Goal: Task Accomplishment & Management: Complete application form

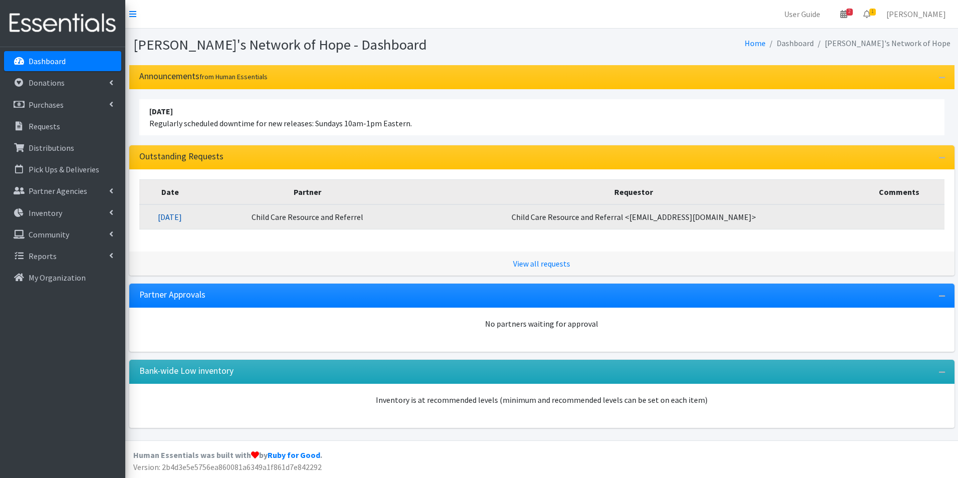
click at [175, 215] on link "09/02/2025" at bounding box center [170, 217] width 24 height 10
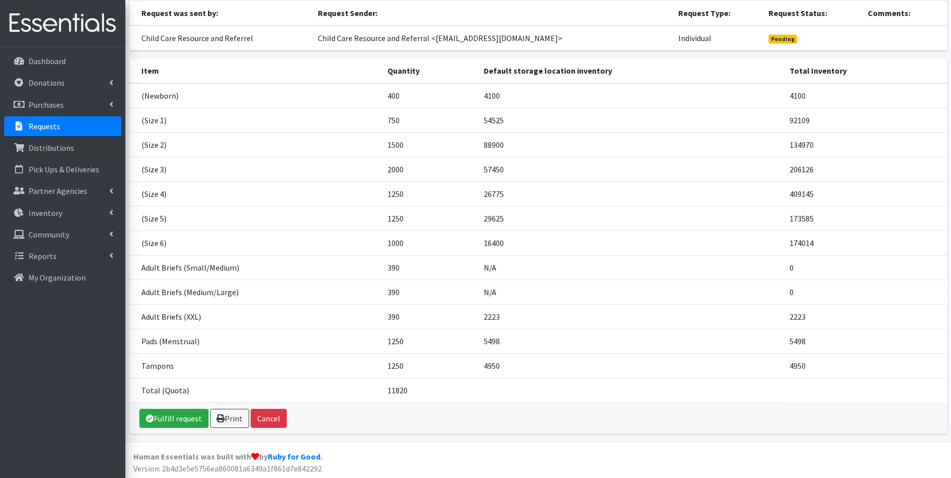
scroll to position [89, 0]
click at [174, 420] on link "Fulfill request" at bounding box center [173, 416] width 69 height 19
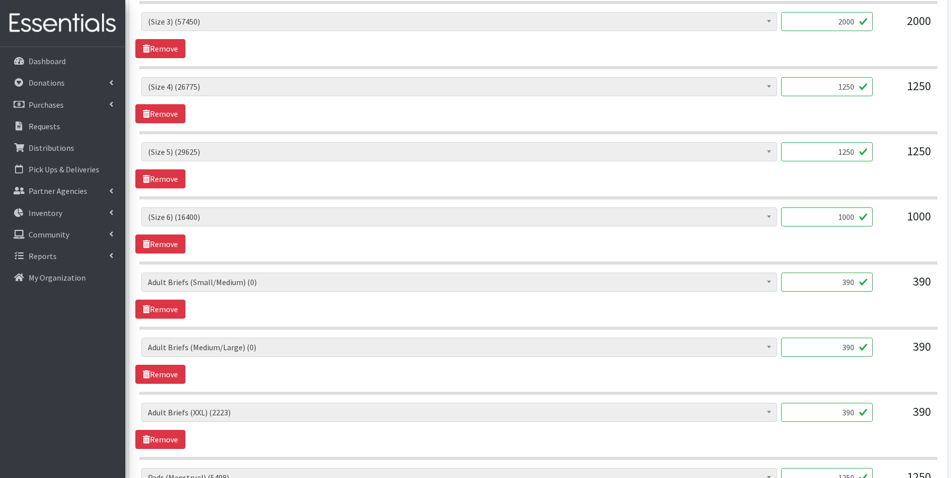
scroll to position [651, 0]
click at [53, 65] on p "Dashboard" at bounding box center [47, 61] width 37 height 10
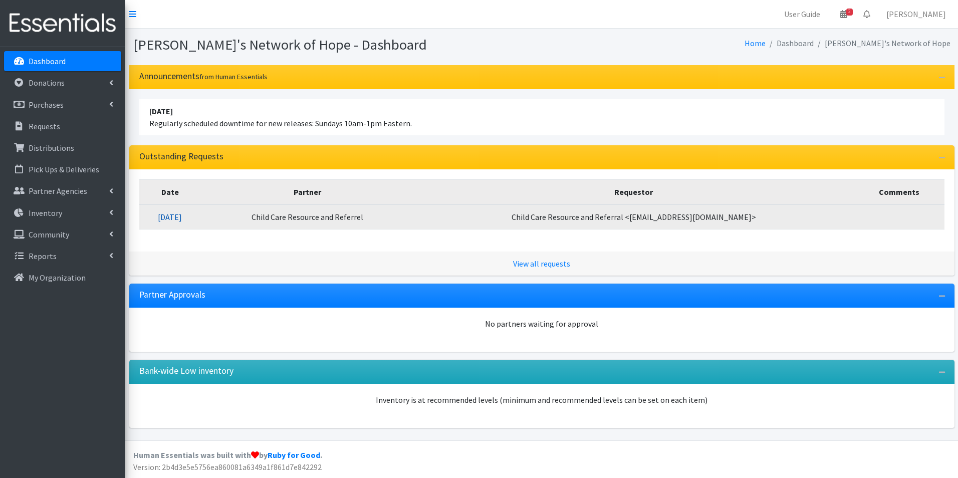
click at [181, 215] on link "[DATE]" at bounding box center [170, 217] width 24 height 10
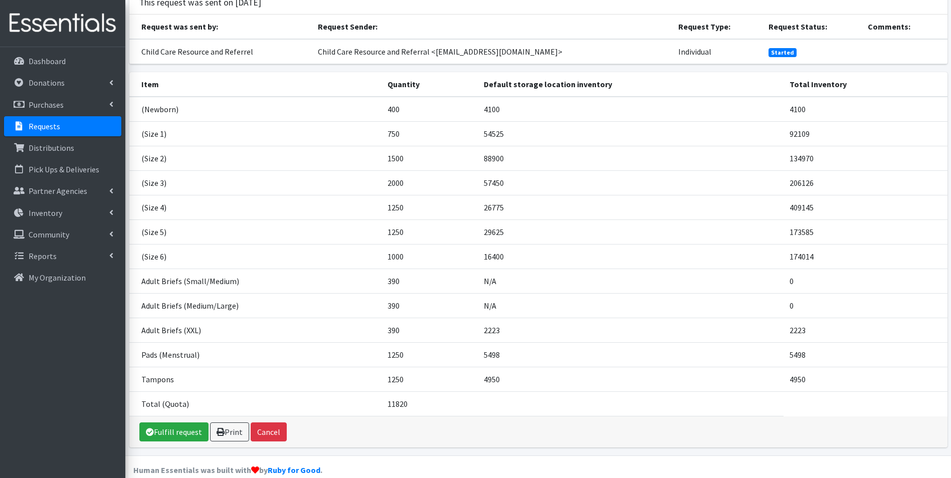
scroll to position [89, 0]
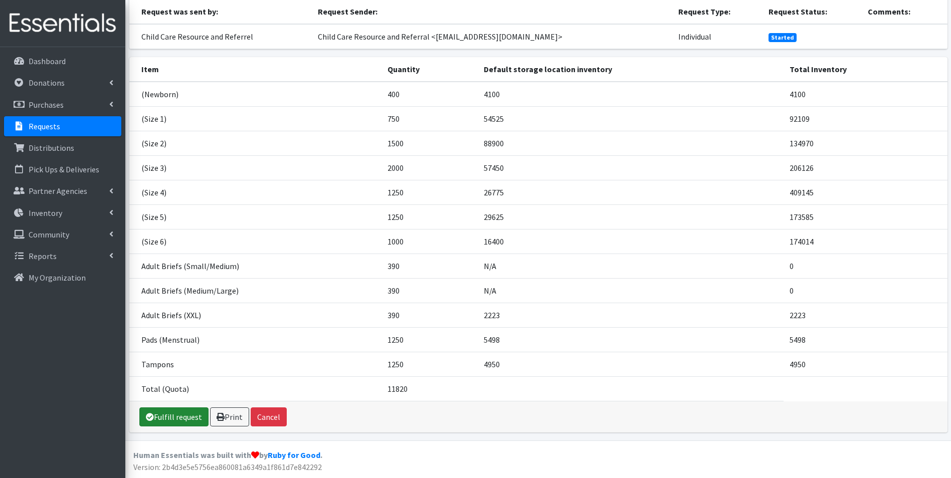
click at [187, 413] on link "Fulfill request" at bounding box center [173, 416] width 69 height 19
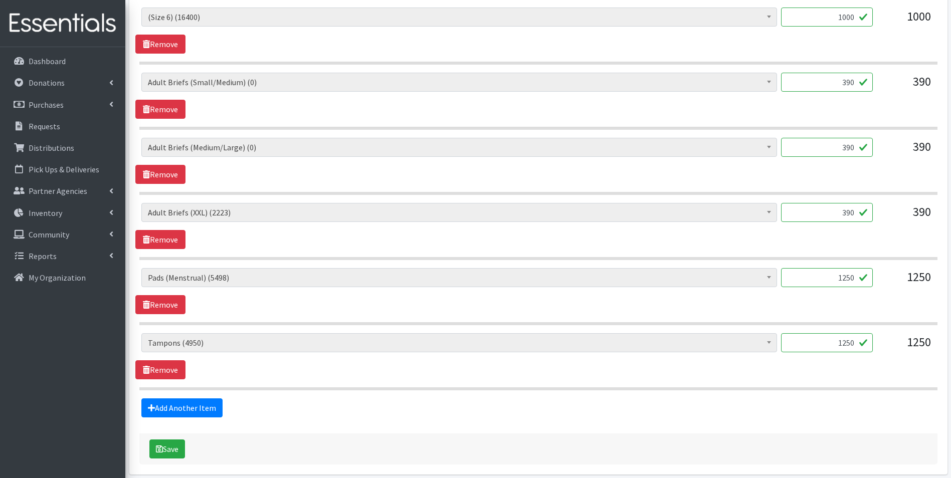
scroll to position [852, 0]
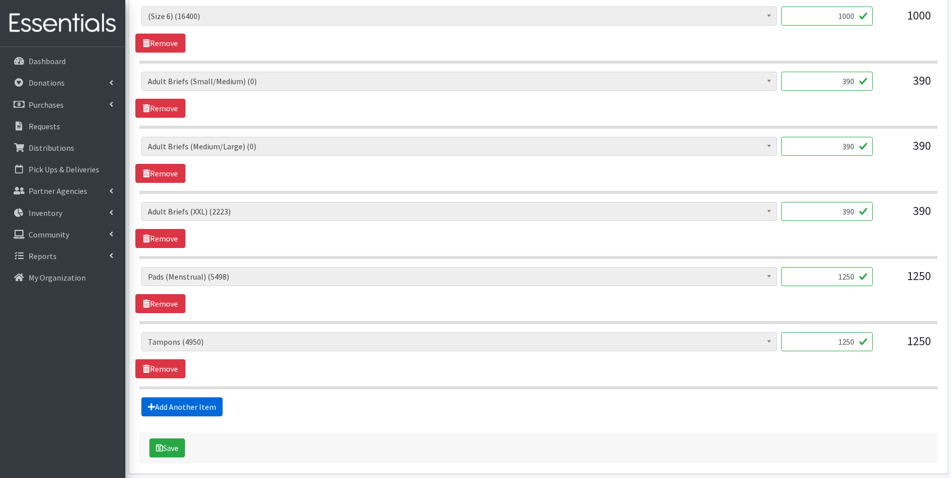
click at [186, 402] on link "Add Another Item" at bounding box center [181, 406] width 81 height 19
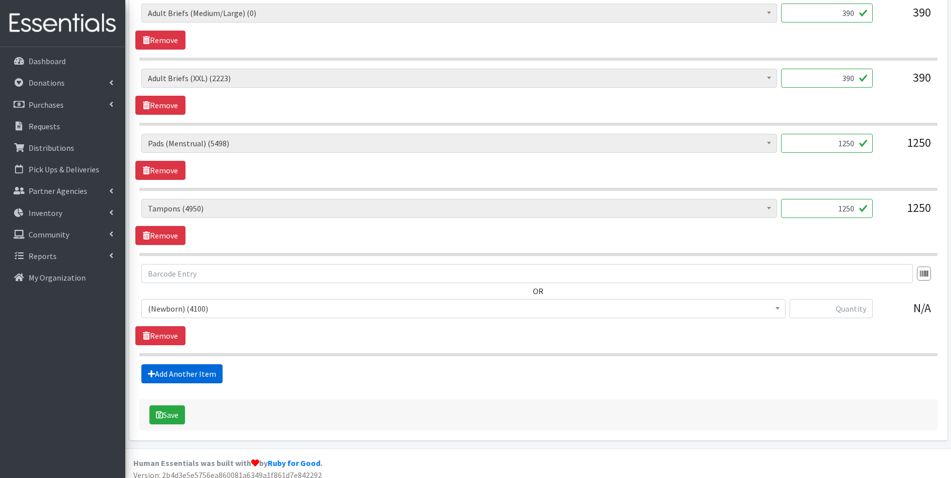
scroll to position [993, 0]
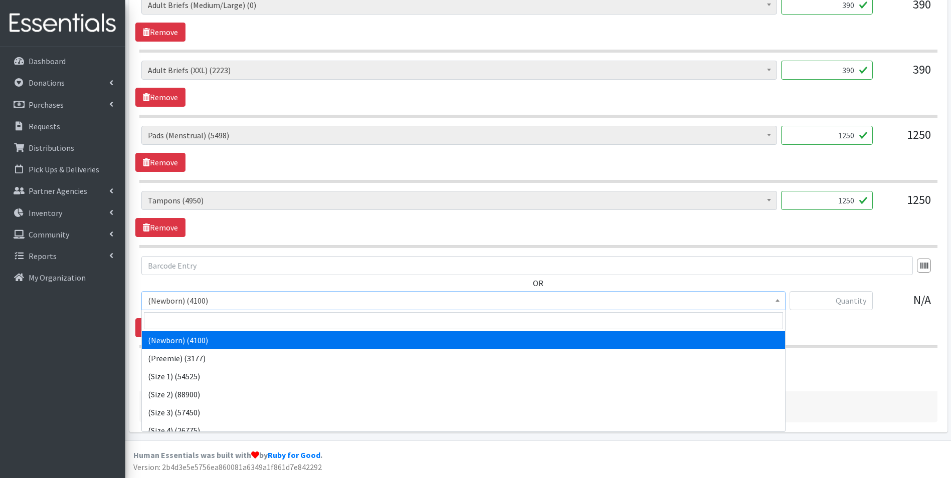
click at [271, 303] on span "(Newborn) (4100)" at bounding box center [463, 301] width 631 height 14
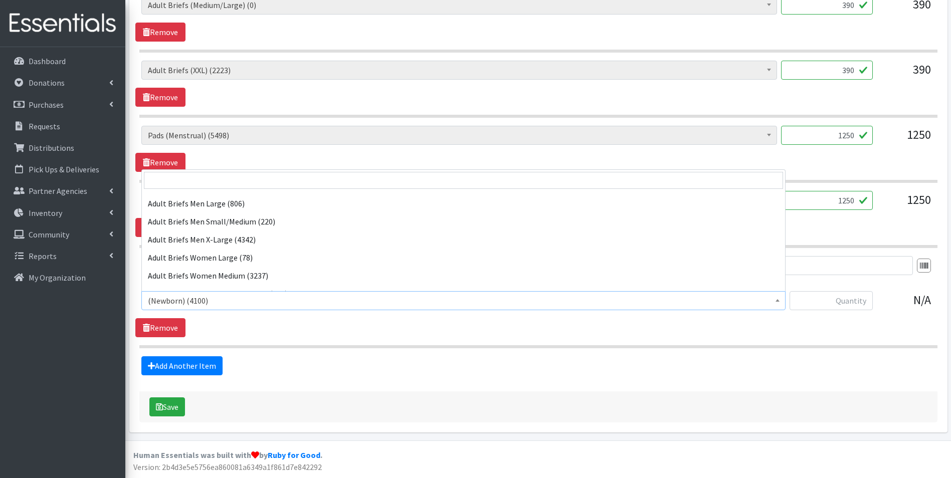
scroll to position [200, 0]
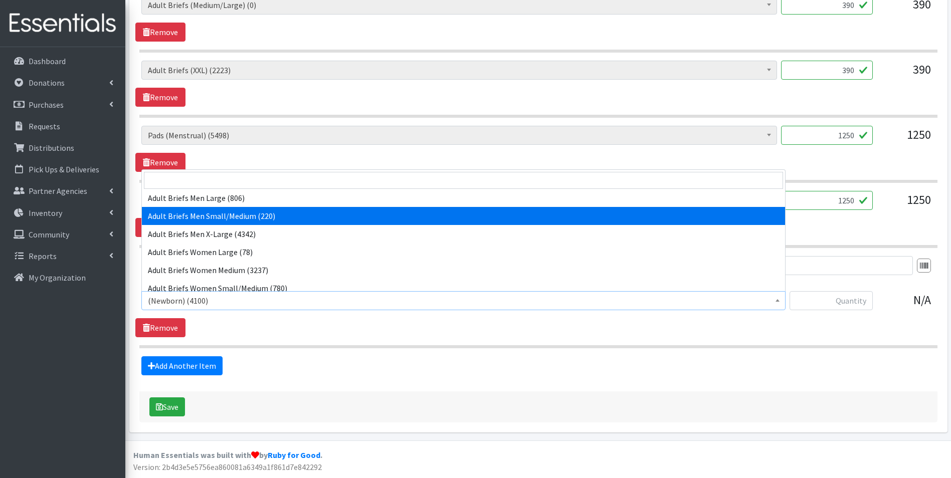
select select "14772"
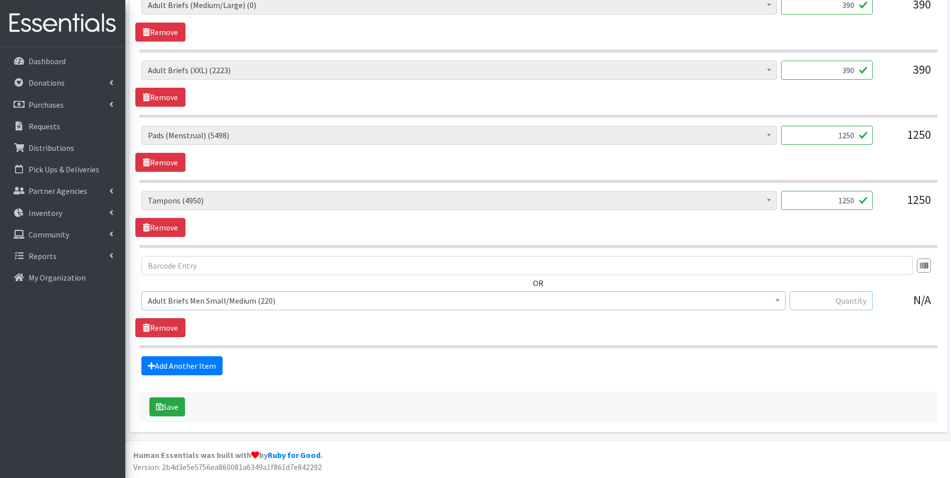
click at [849, 302] on input "text" at bounding box center [830, 300] width 83 height 19
type input "156"
click at [171, 364] on link "Add Another Item" at bounding box center [181, 365] width 81 height 19
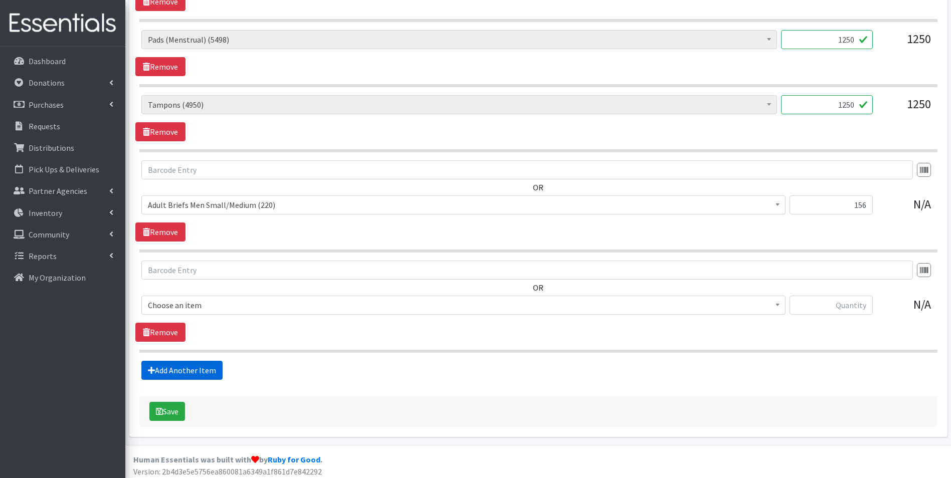
scroll to position [1093, 0]
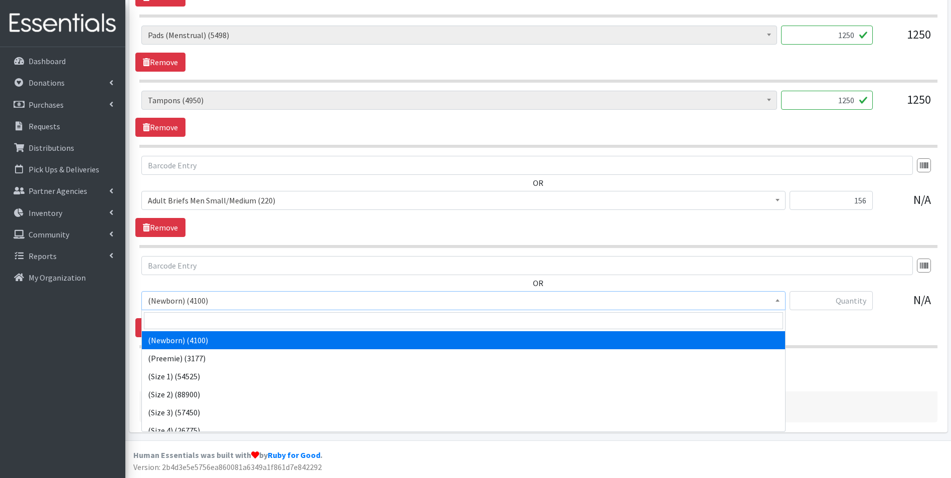
click at [207, 300] on span "(Newborn) (4100)" at bounding box center [463, 301] width 631 height 14
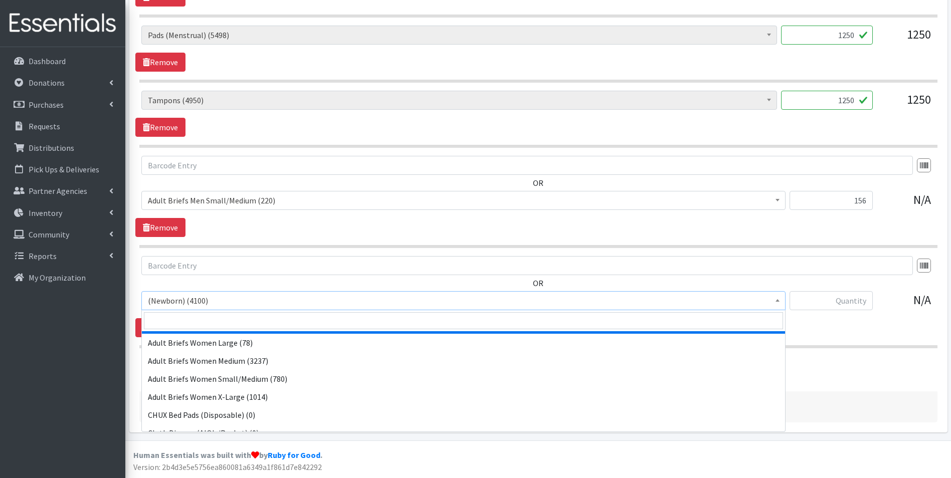
scroll to position [251, 0]
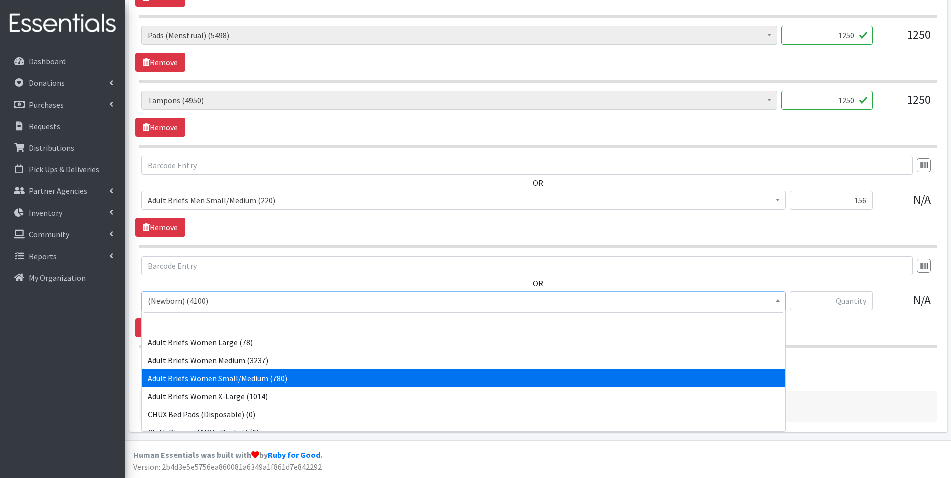
select select "14952"
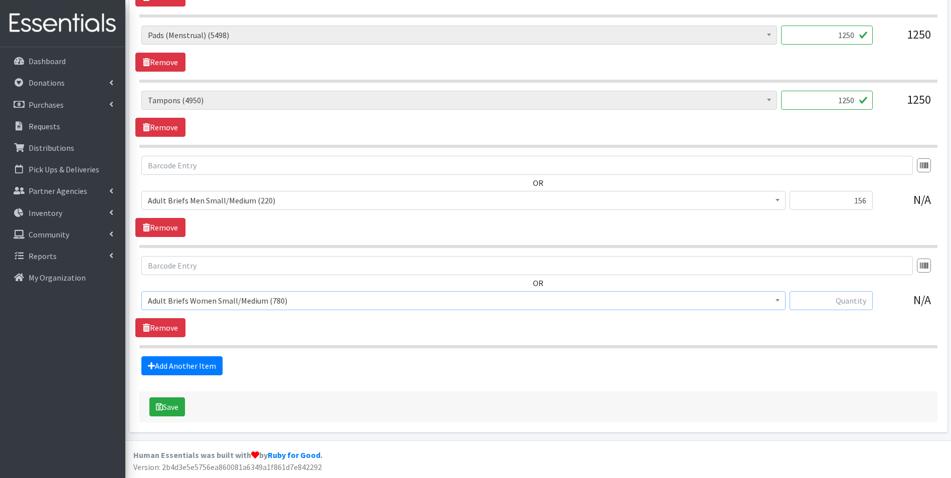
click at [851, 296] on input "text" at bounding box center [830, 300] width 83 height 19
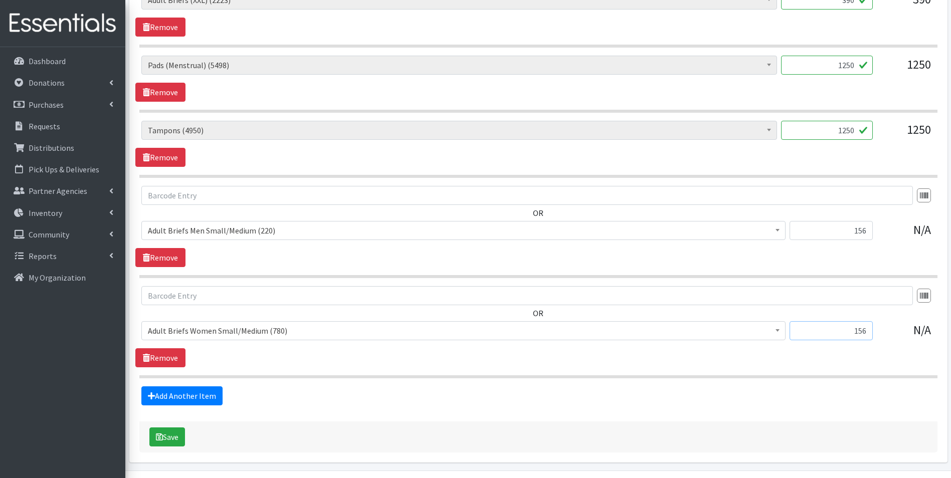
scroll to position [1093, 0]
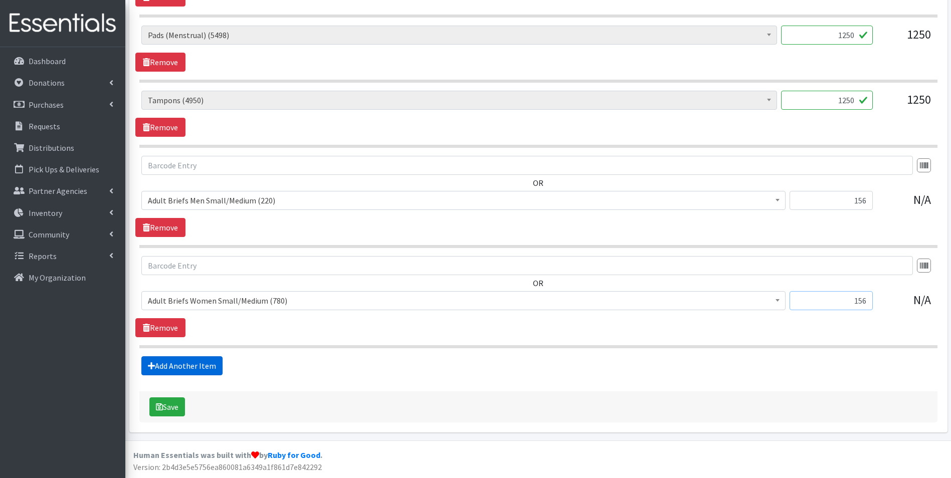
type input "156"
click at [192, 364] on link "Add Another Item" at bounding box center [181, 365] width 81 height 19
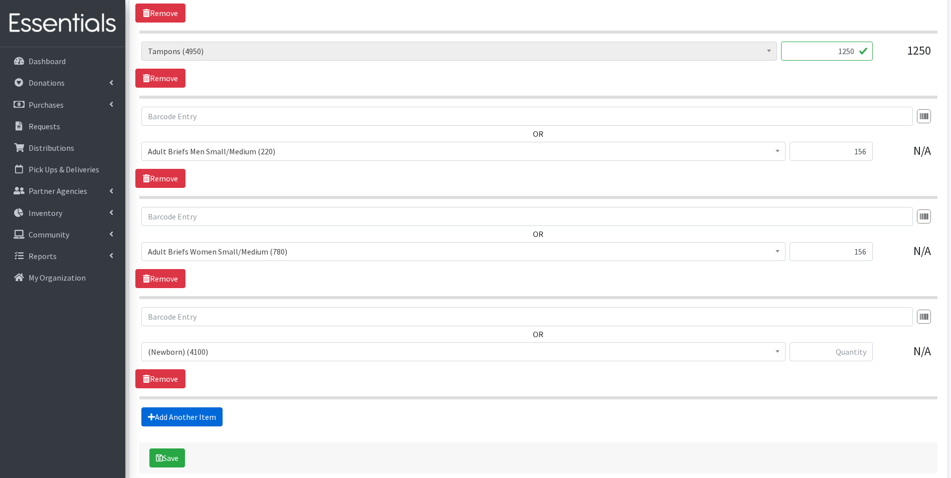
scroll to position [1194, 0]
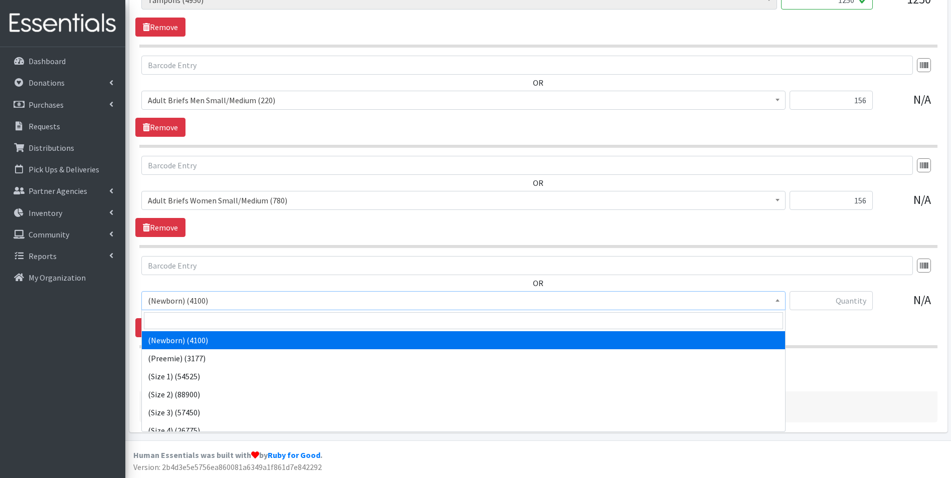
click at [230, 296] on span "(Newborn) (4100)" at bounding box center [463, 301] width 631 height 14
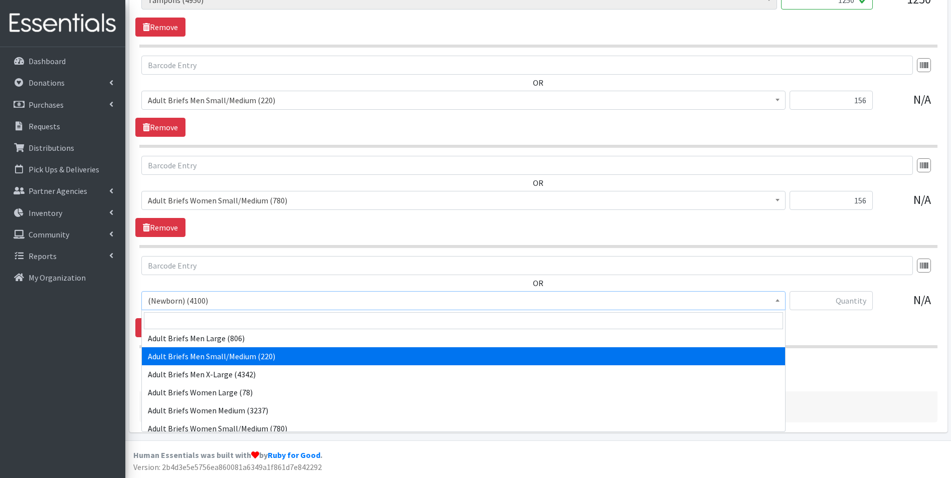
scroll to position [150, 0]
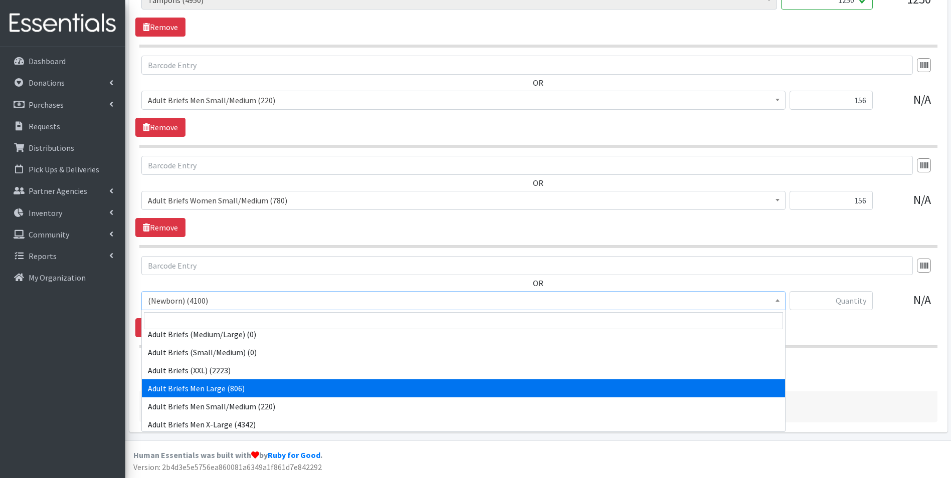
select select "14496"
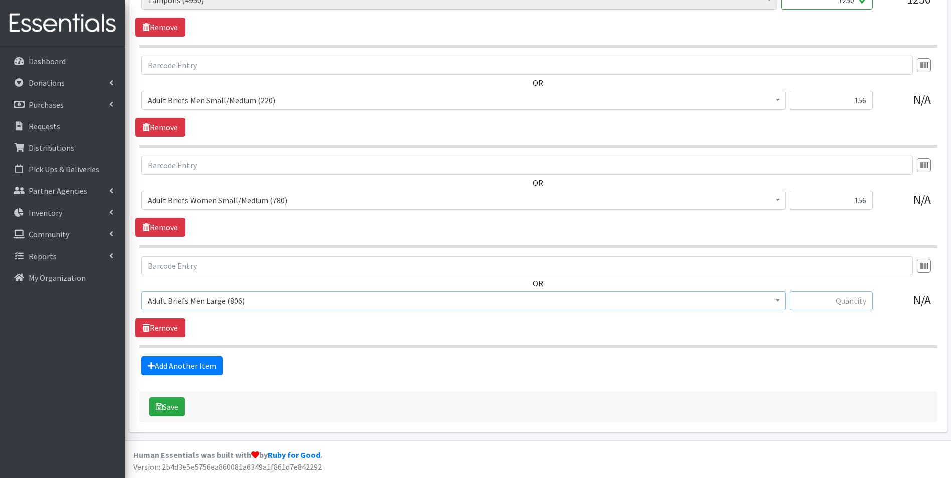
click at [852, 305] on input "text" at bounding box center [830, 300] width 83 height 19
type input "156"
click at [194, 364] on link "Add Another Item" at bounding box center [181, 365] width 81 height 19
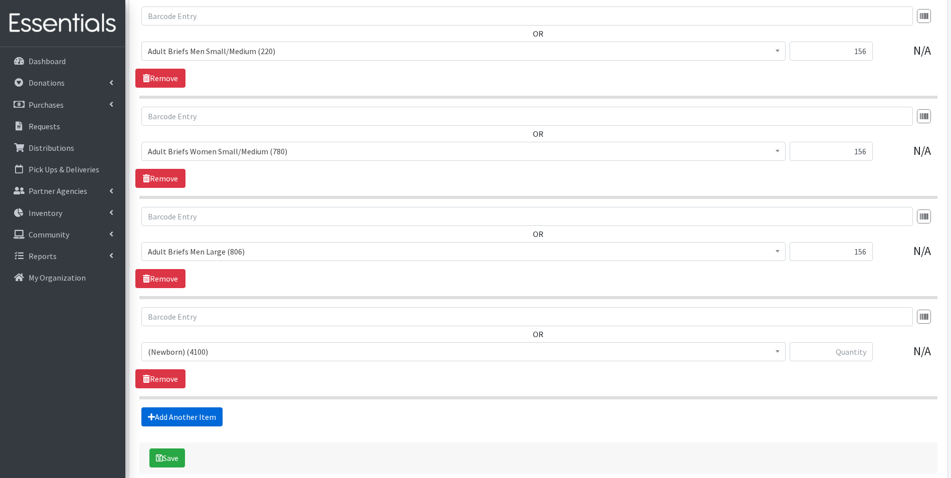
scroll to position [1294, 0]
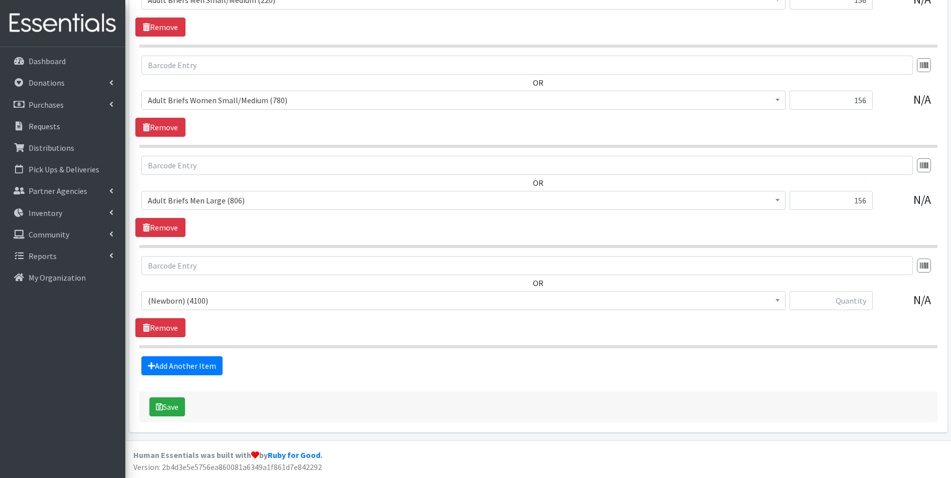
click at [182, 297] on span "(Newborn) (4100)" at bounding box center [463, 301] width 631 height 14
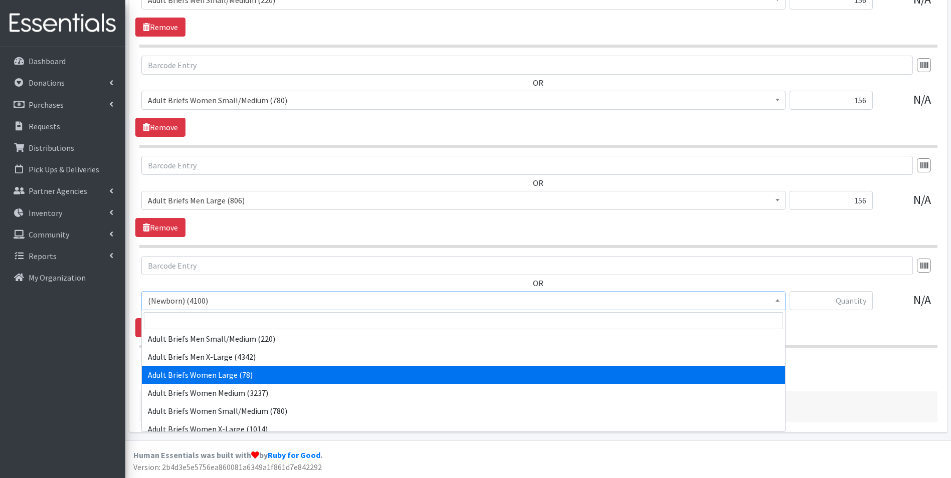
scroll to position [200, 0]
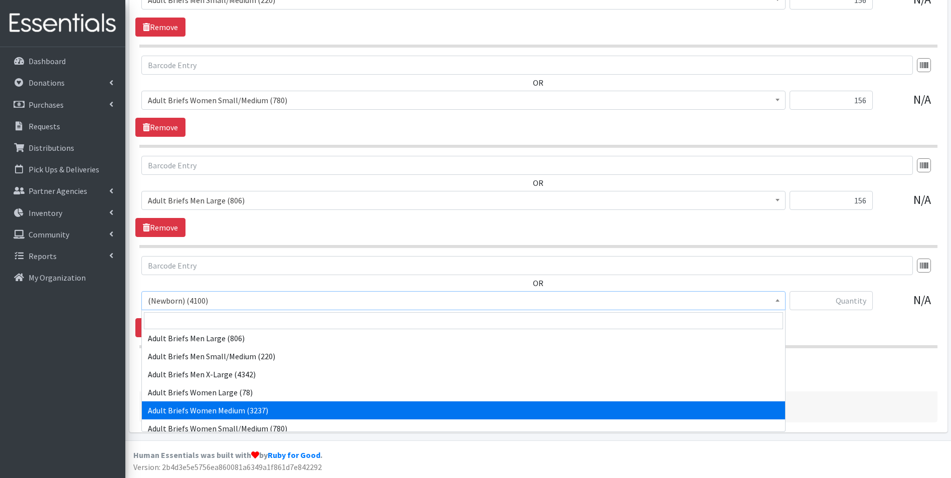
select select "14773"
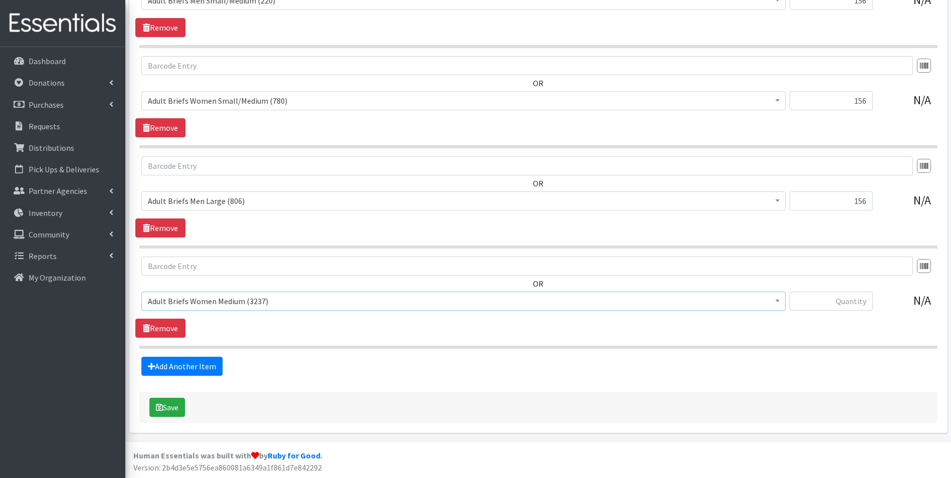
scroll to position [1294, 0]
click at [852, 300] on input "text" at bounding box center [830, 300] width 83 height 19
type input "156"
click at [170, 408] on button "Save" at bounding box center [167, 406] width 36 height 19
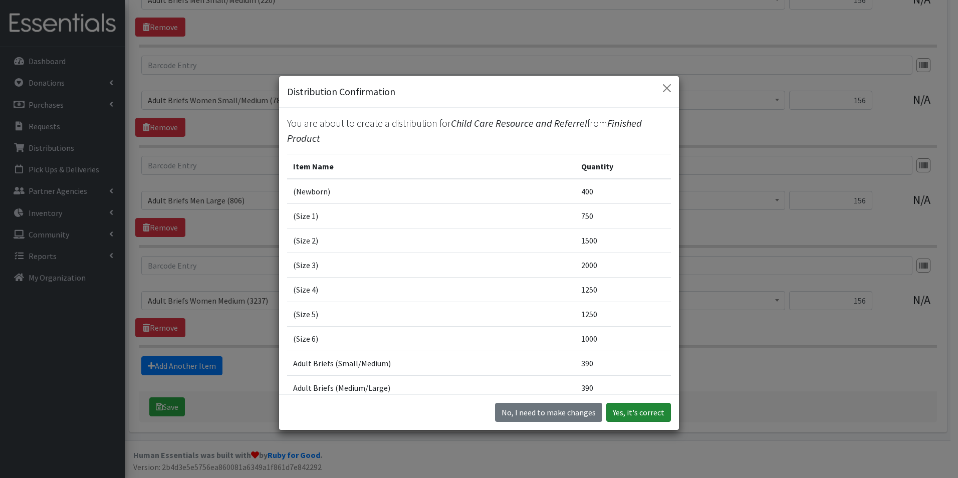
click at [651, 412] on button "Yes, it's correct" at bounding box center [638, 412] width 65 height 19
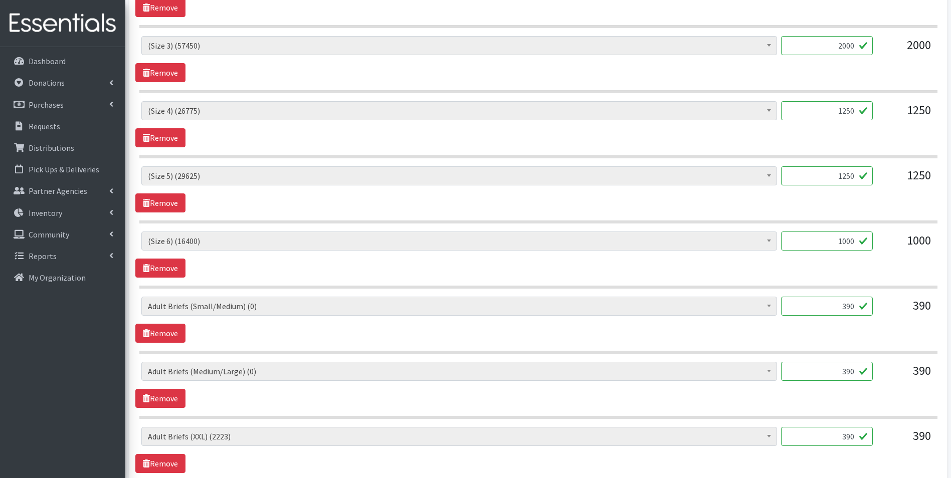
scroll to position [651, 0]
drag, startPoint x: 833, startPoint y: 307, endPoint x: 870, endPoint y: 307, distance: 36.6
click at [870, 307] on input "390" at bounding box center [827, 305] width 92 height 19
drag, startPoint x: 841, startPoint y: 370, endPoint x: 860, endPoint y: 368, distance: 18.6
click at [860, 369] on input "390" at bounding box center [827, 370] width 92 height 19
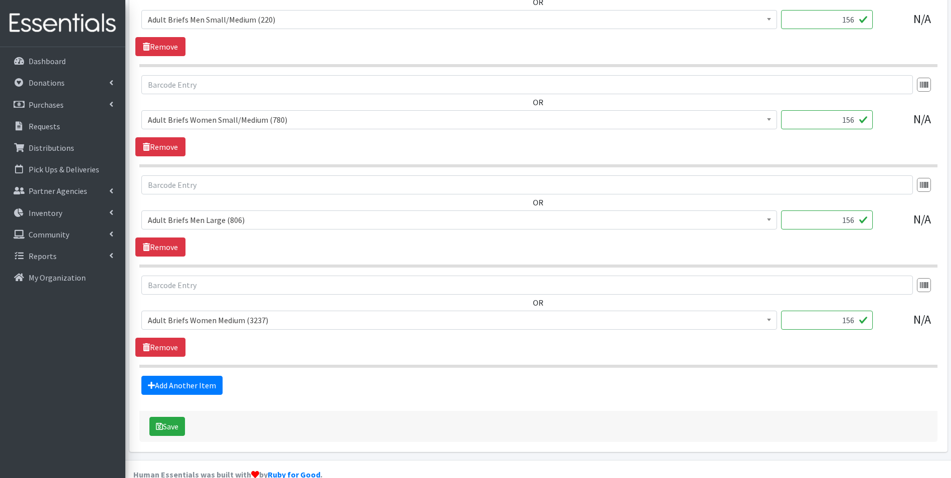
scroll to position [1303, 0]
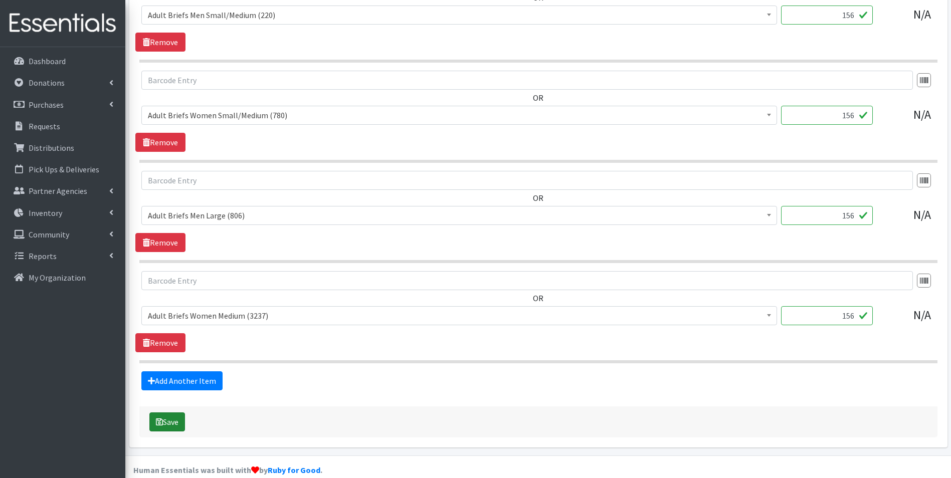
click at [170, 425] on button "Save" at bounding box center [167, 421] width 36 height 19
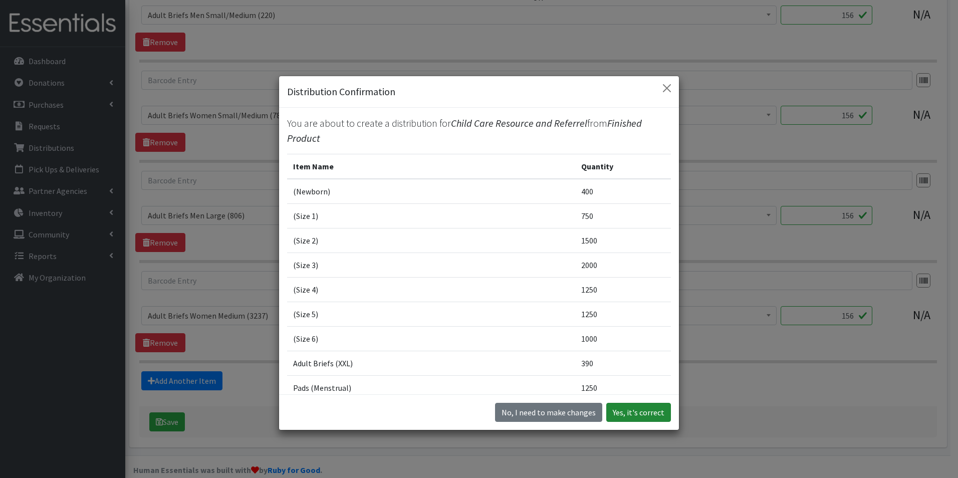
click at [635, 410] on button "Yes, it's correct" at bounding box center [638, 412] width 65 height 19
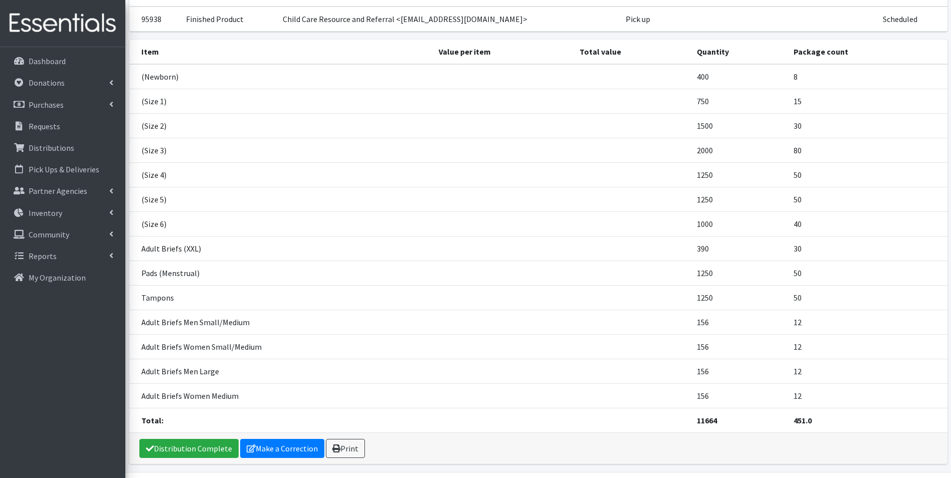
scroll to position [148, 0]
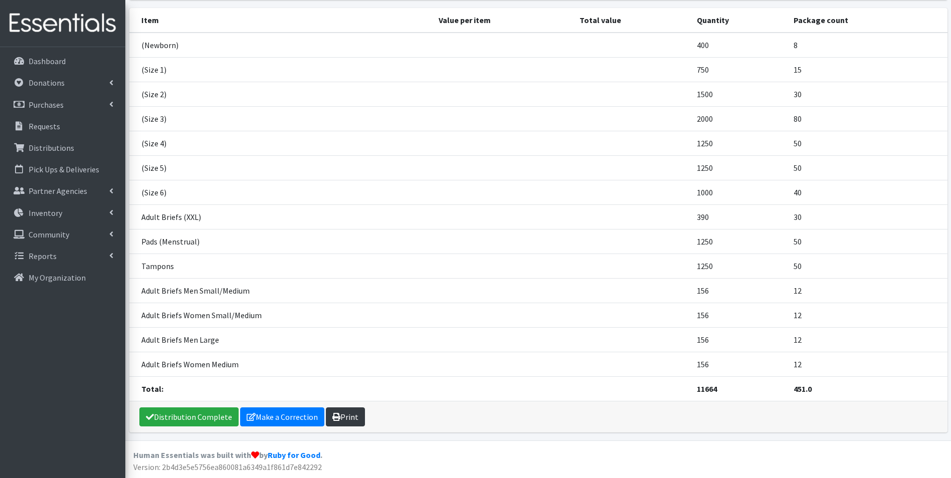
click at [343, 413] on link "Print" at bounding box center [345, 416] width 39 height 19
click at [49, 61] on p "Dashboard" at bounding box center [47, 61] width 37 height 10
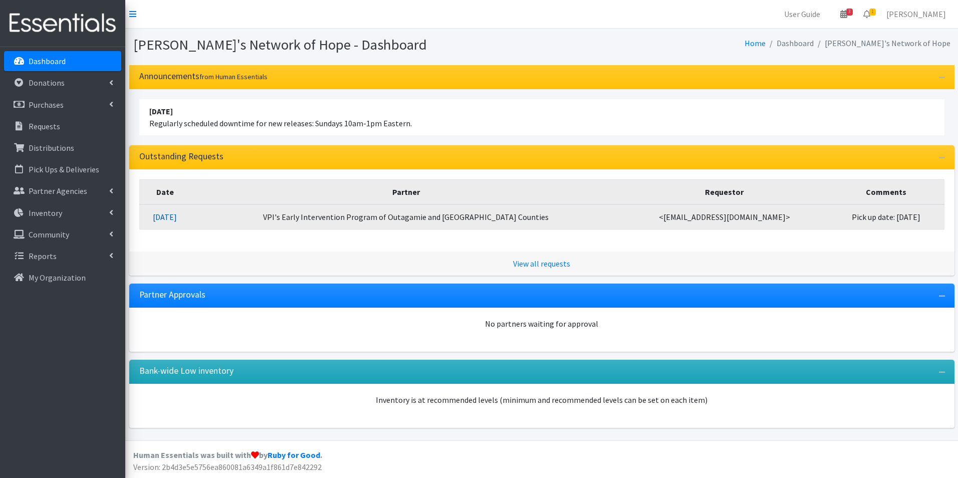
click at [177, 218] on link "[DATE]" at bounding box center [165, 217] width 24 height 10
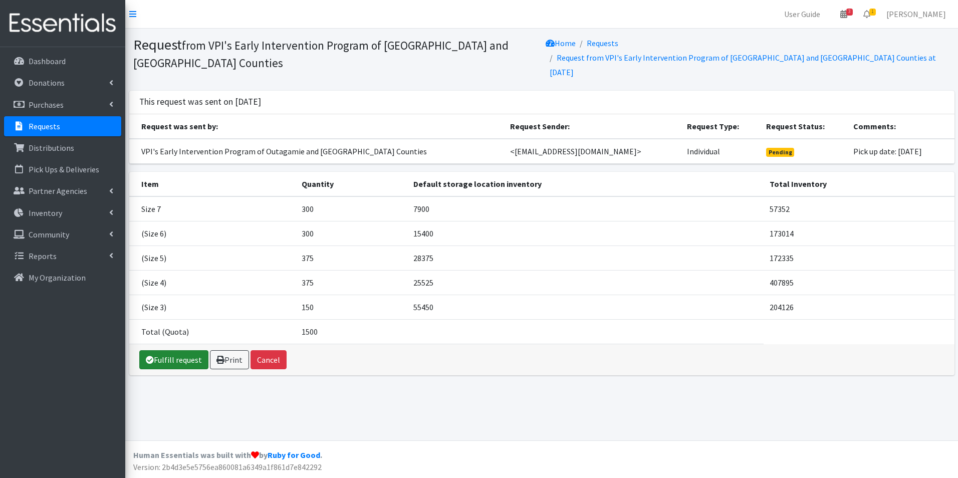
click at [183, 350] on link "Fulfill request" at bounding box center [173, 359] width 69 height 19
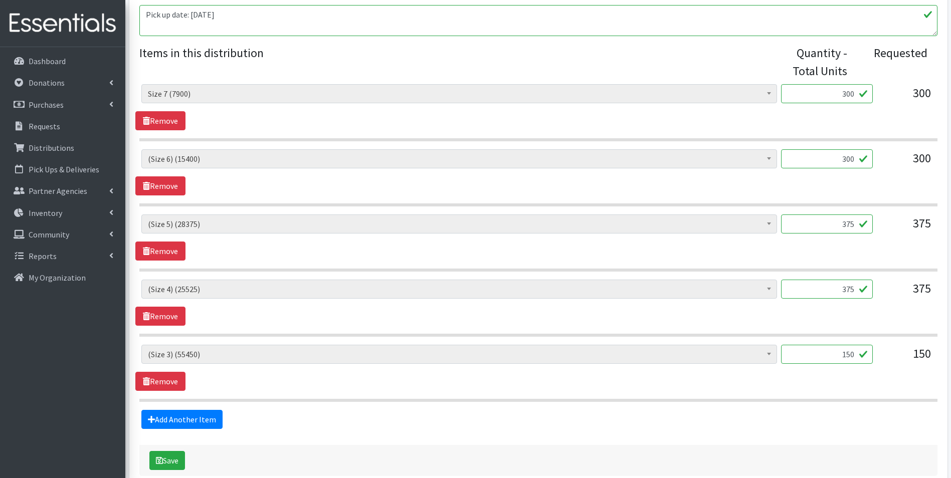
scroll to position [401, 0]
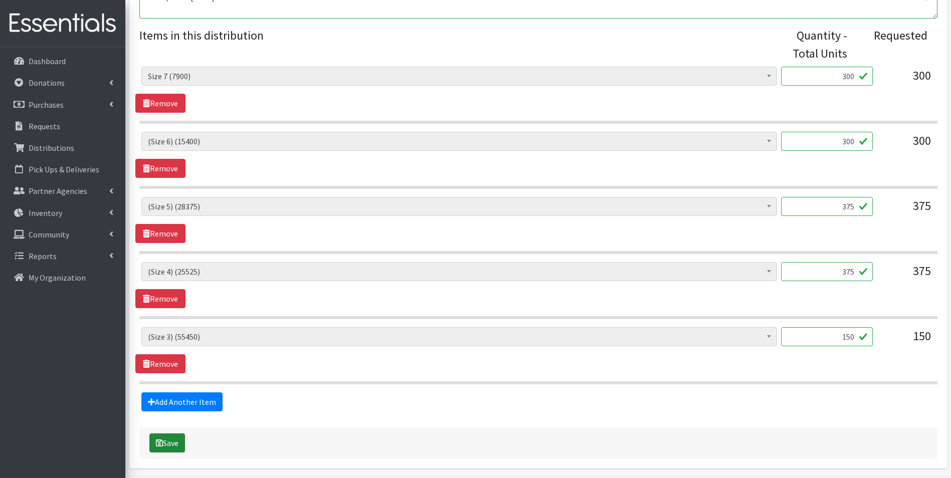
click at [177, 445] on button "Save" at bounding box center [167, 442] width 36 height 19
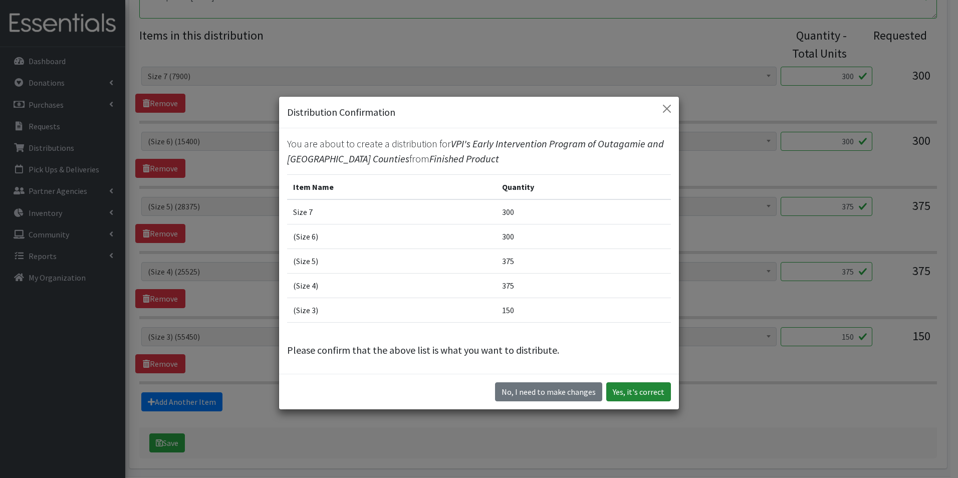
click at [634, 393] on button "Yes, it's correct" at bounding box center [638, 391] width 65 height 19
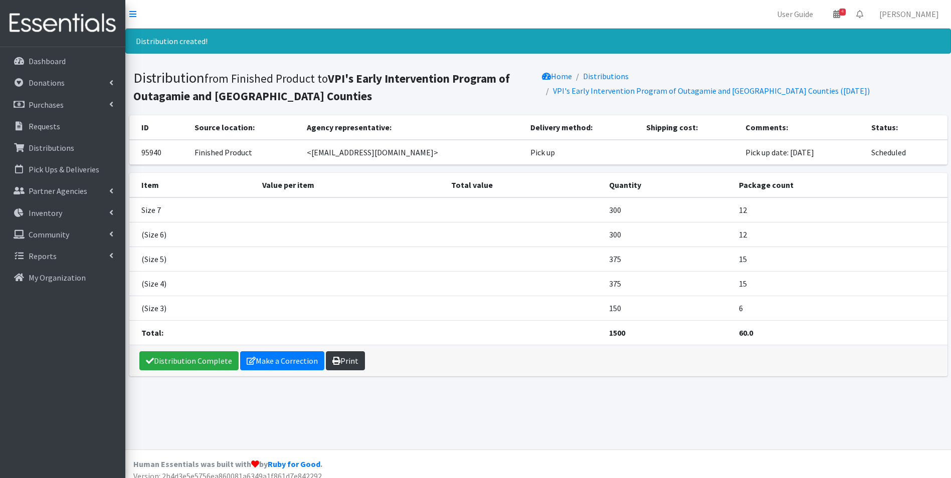
click at [343, 363] on link "Print" at bounding box center [345, 360] width 39 height 19
click at [54, 65] on p "Dashboard" at bounding box center [47, 61] width 37 height 10
